Goal: Navigation & Orientation: Find specific page/section

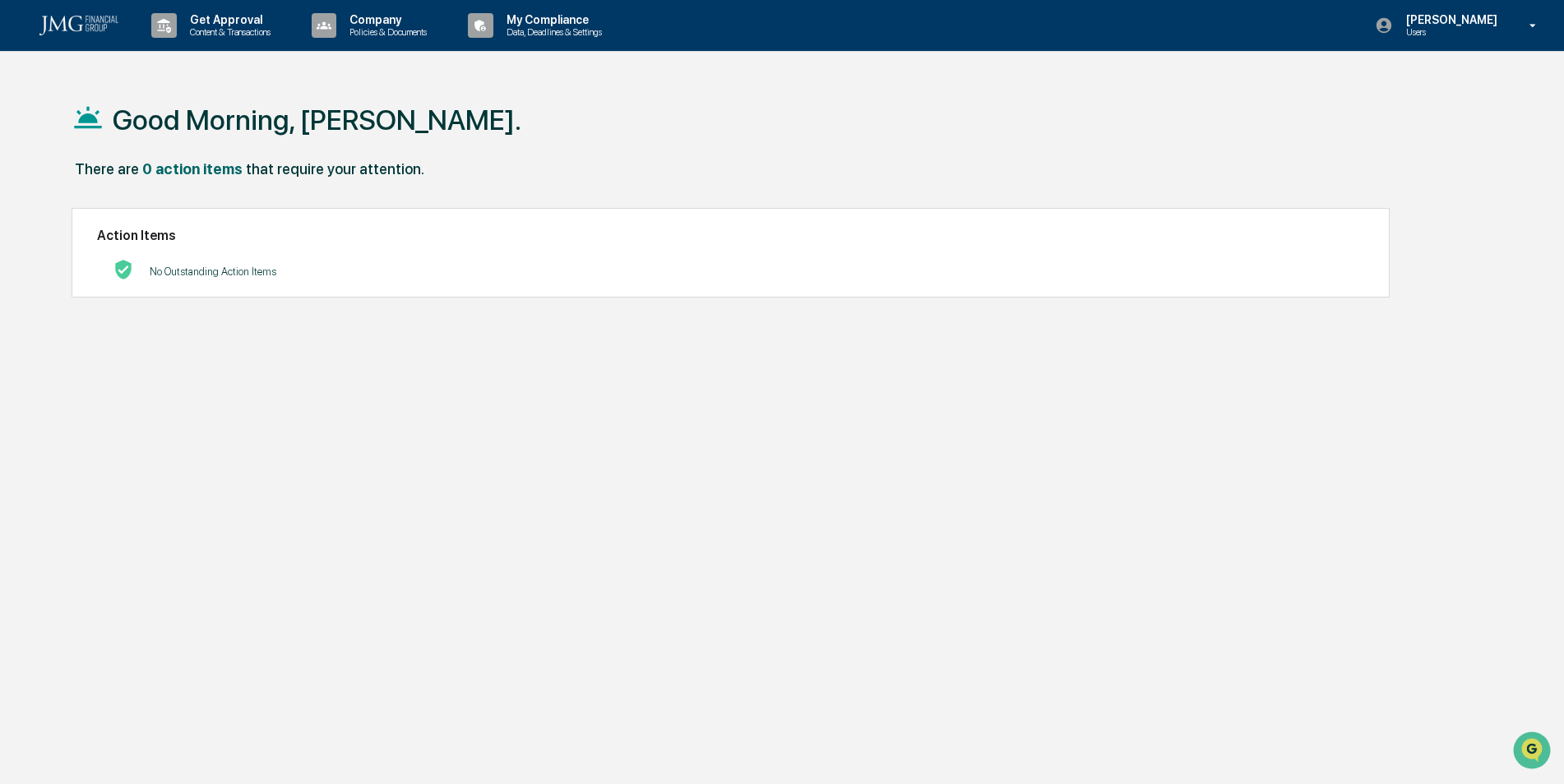
click at [381, 20] on p "Company" at bounding box center [385, 20] width 98 height 14
click at [362, 83] on li "Policy Document Library" at bounding box center [412, 84] width 214 height 31
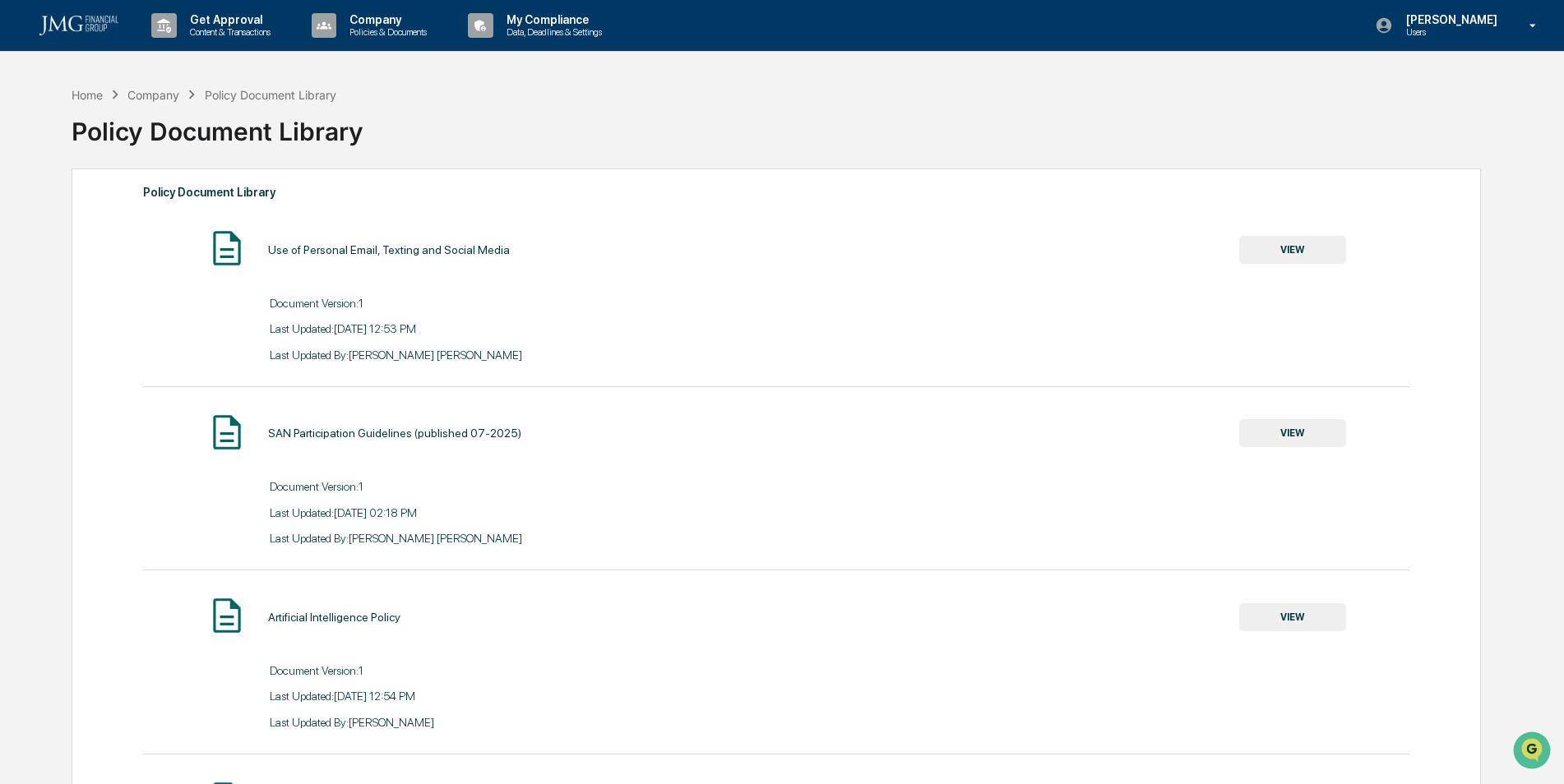
click at [379, 22] on p "Company" at bounding box center [385, 20] width 98 height 14
click at [377, 112] on li "Approved Content Library" at bounding box center [412, 114] width 214 height 31
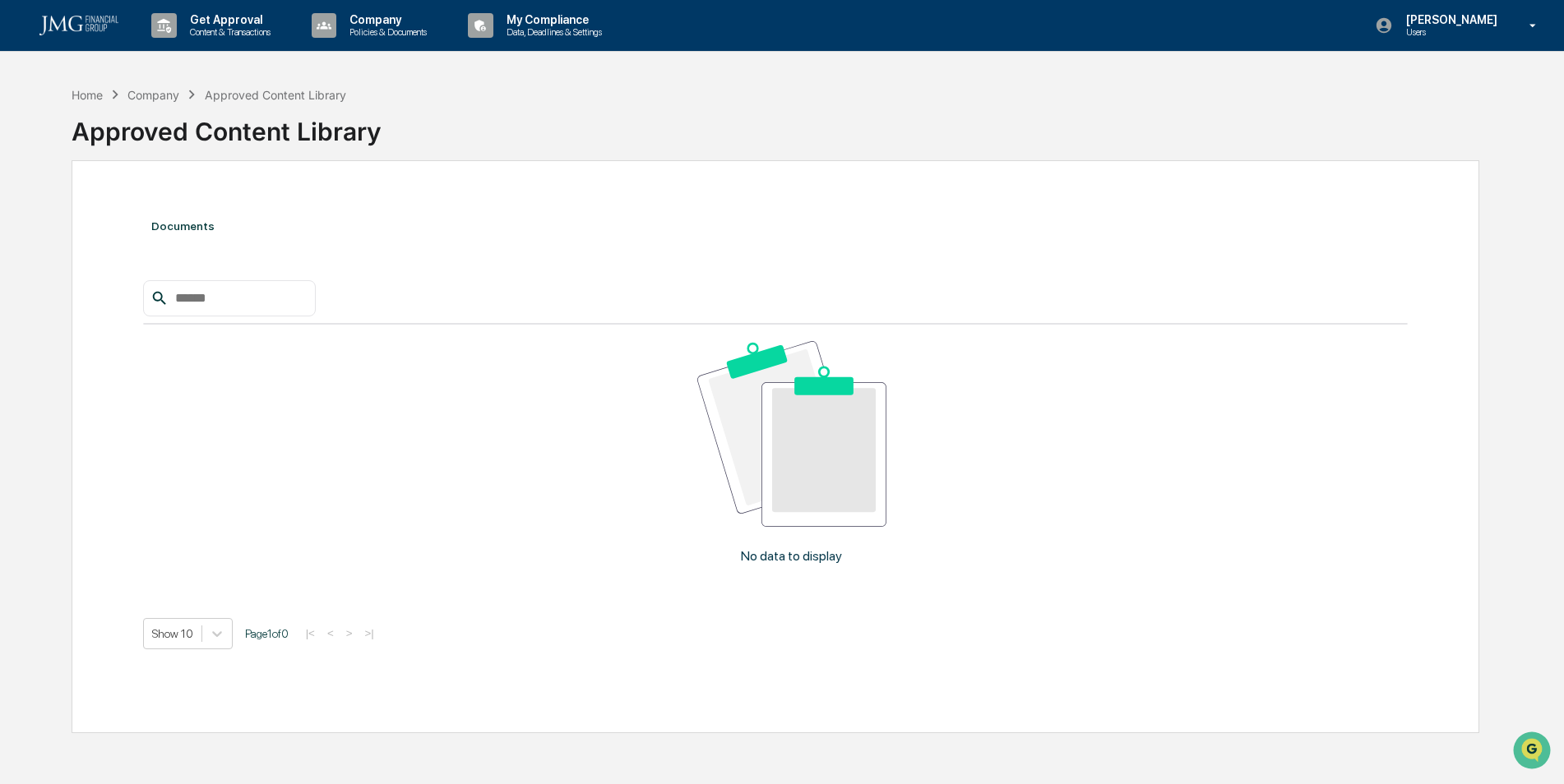
click at [883, 146] on div "Approved Content Library" at bounding box center [775, 125] width 1408 height 42
